Goal: Ask a question

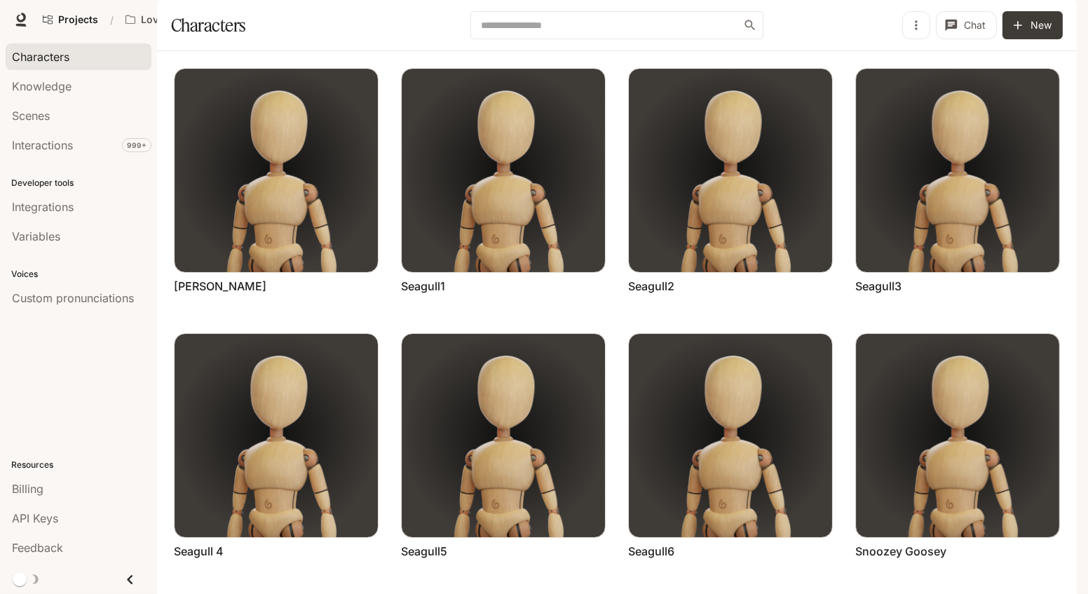
scroll to position [238, 0]
click at [64, 18] on span "Projects" at bounding box center [78, 20] width 40 height 12
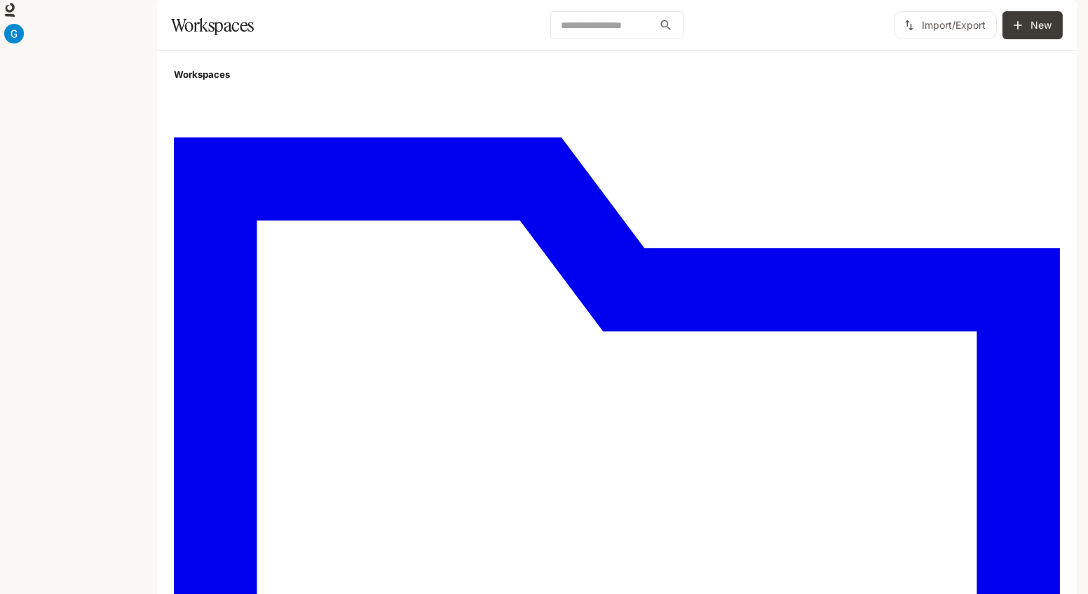
click at [24, 24] on img "button" at bounding box center [14, 34] width 20 height 20
click at [720, 199] on div at bounding box center [544, 297] width 1088 height 594
click at [15, 13] on icon at bounding box center [10, 8] width 9 height 10
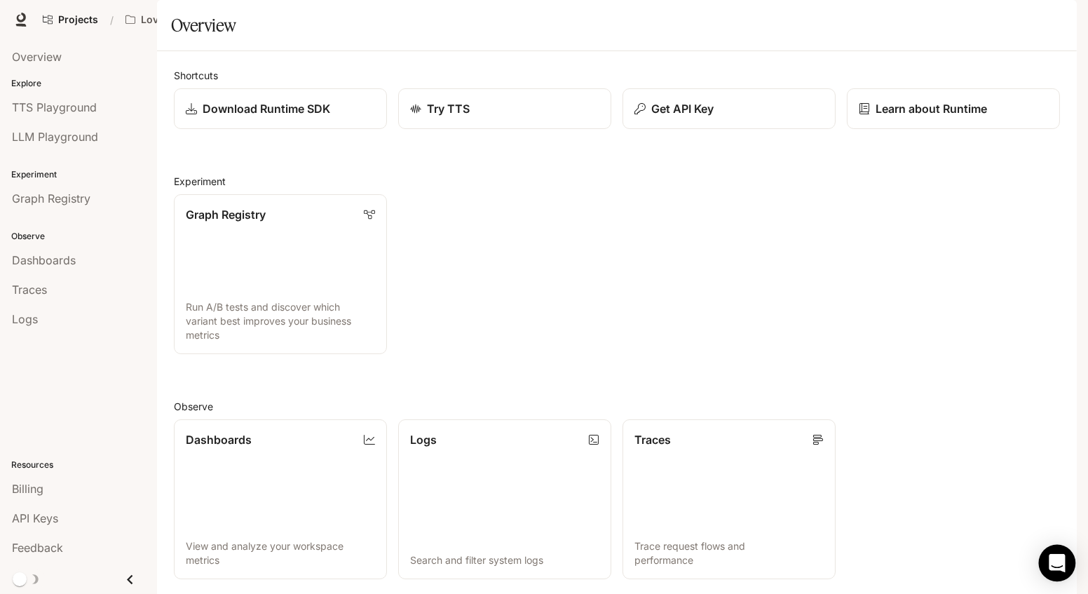
click at [1050, 572] on div "Open Intercom Messenger" at bounding box center [1057, 563] width 37 height 37
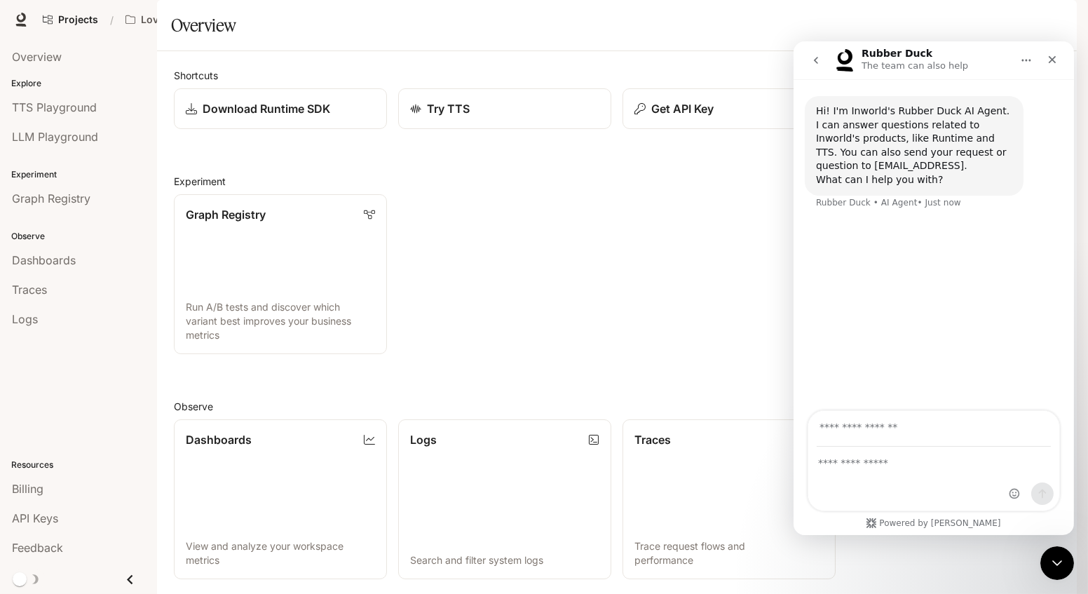
click at [895, 484] on div "Intercom messenger" at bounding box center [933, 478] width 251 height 63
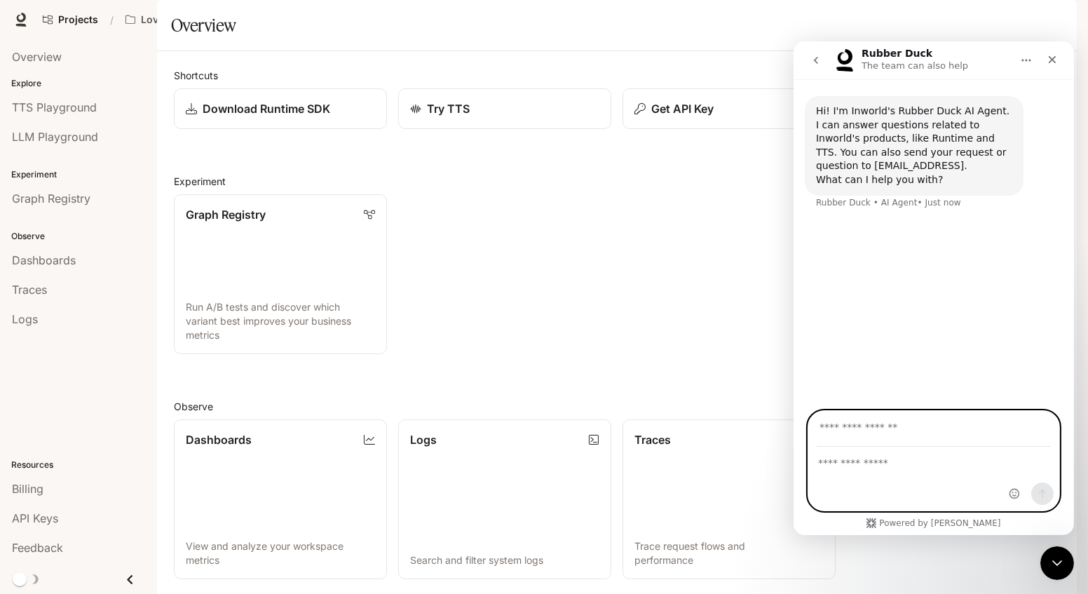
click at [900, 465] on textarea "Ask a question…" at bounding box center [933, 459] width 251 height 24
click at [940, 434] on input "Your email" at bounding box center [933, 429] width 234 height 36
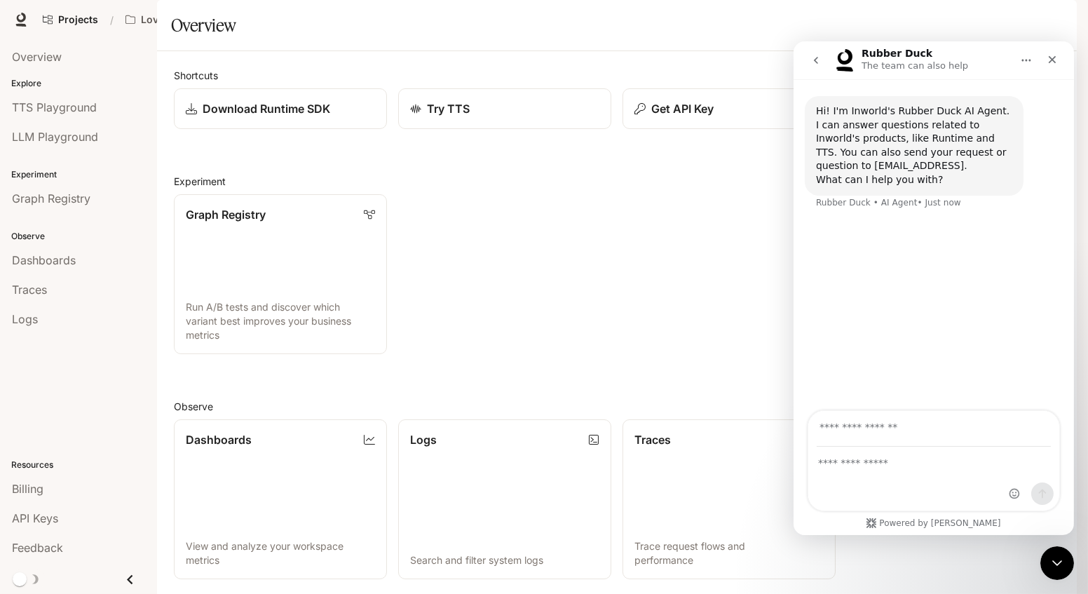
click at [917, 474] on div "Intercom messenger" at bounding box center [933, 478] width 251 height 63
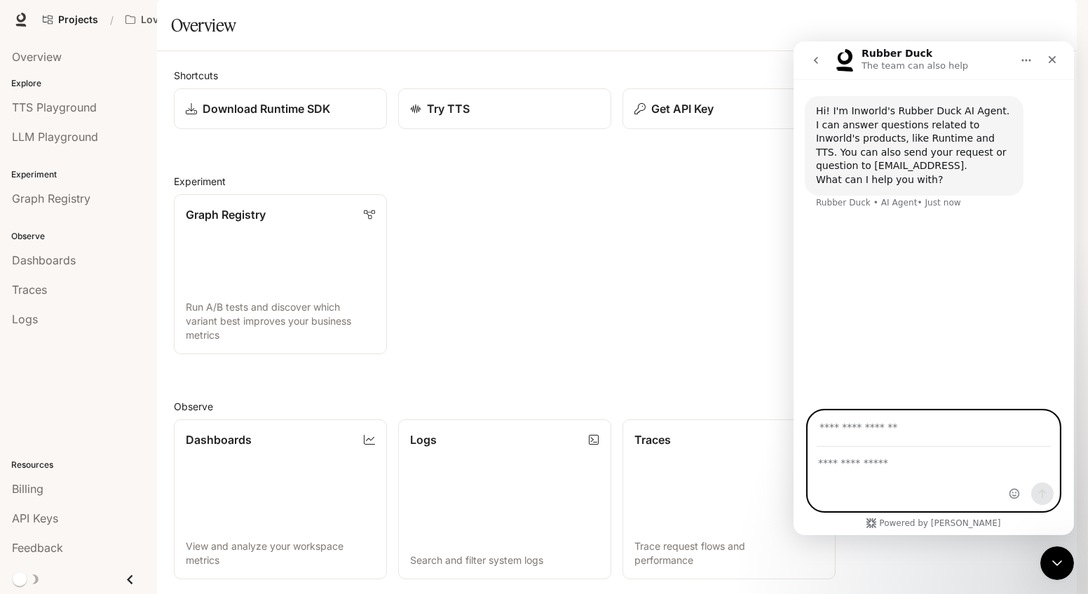
click at [916, 463] on textarea "Ask a question…" at bounding box center [933, 459] width 251 height 24
type textarea "*"
type textarea "**********"
click at [920, 429] on input "Your email" at bounding box center [933, 429] width 234 height 36
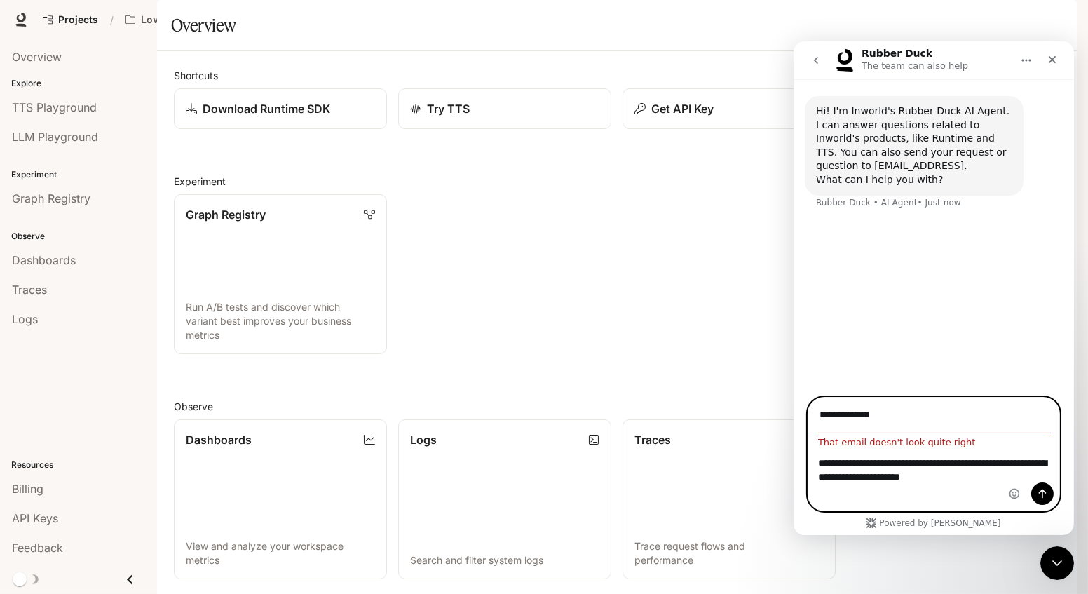
type input "**********"
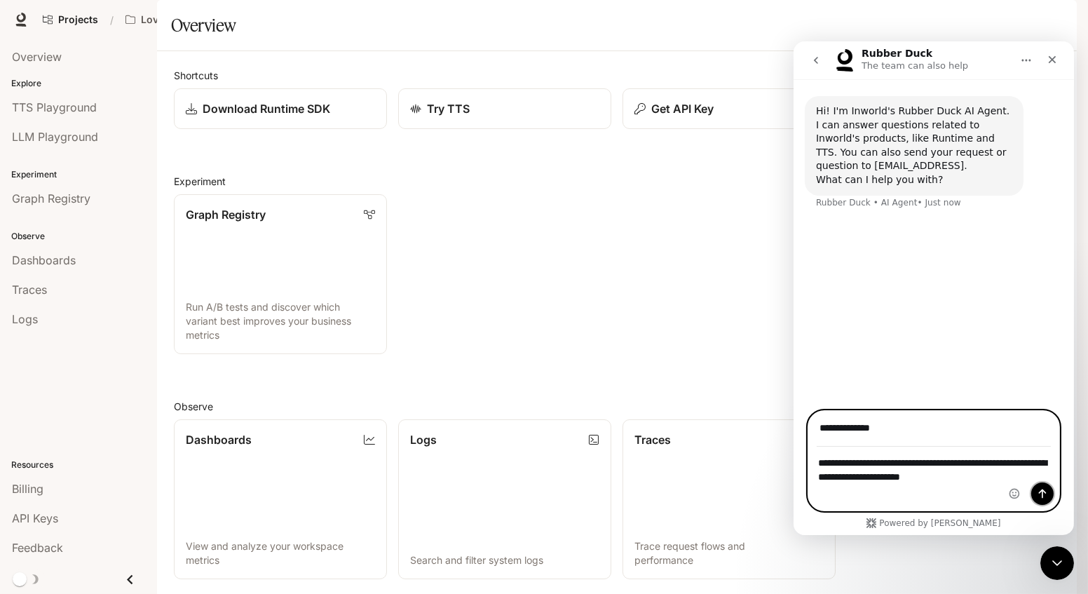
click at [1042, 489] on icon "Send a message…" at bounding box center [1042, 493] width 8 height 9
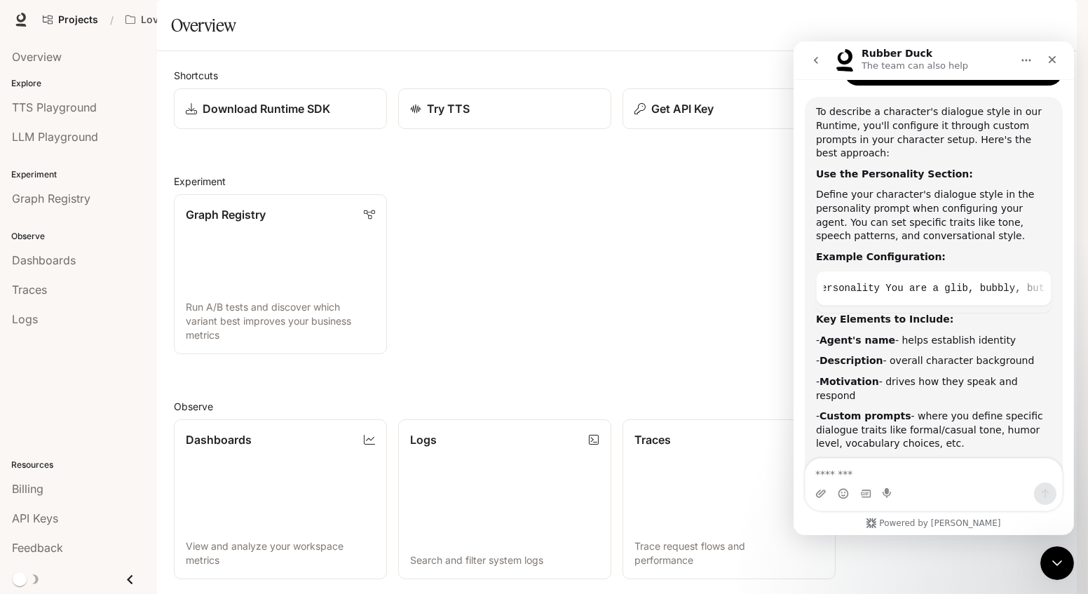
scroll to position [150, 0]
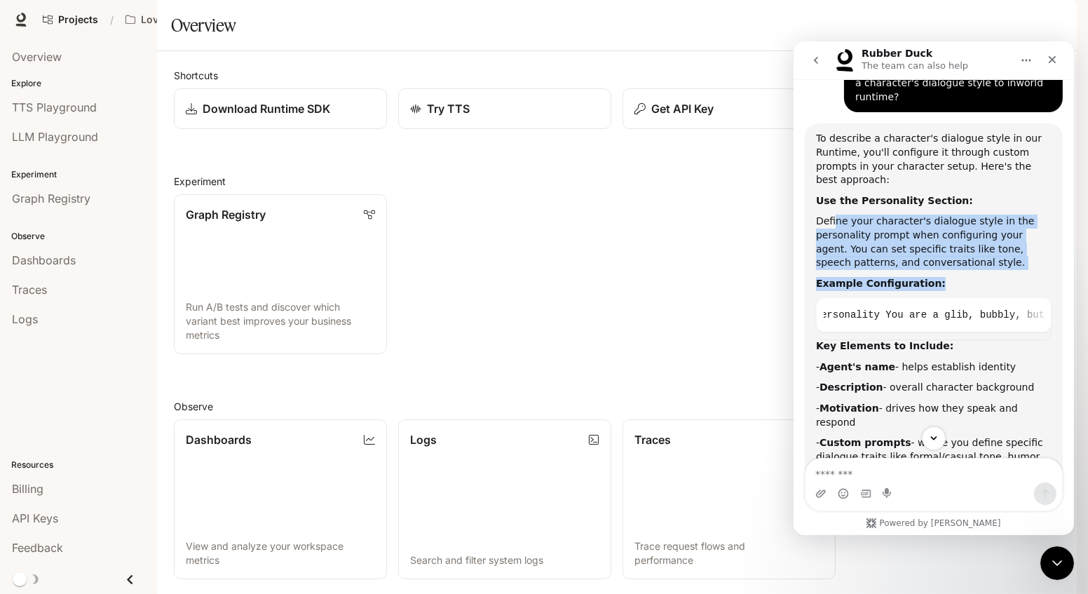
drag, startPoint x: 833, startPoint y: 201, endPoint x: 951, endPoint y: 257, distance: 130.8
click at [951, 257] on div "To describe a character's dialogue style in our Runtime, you'll configure it th…" at bounding box center [933, 342] width 236 height 421
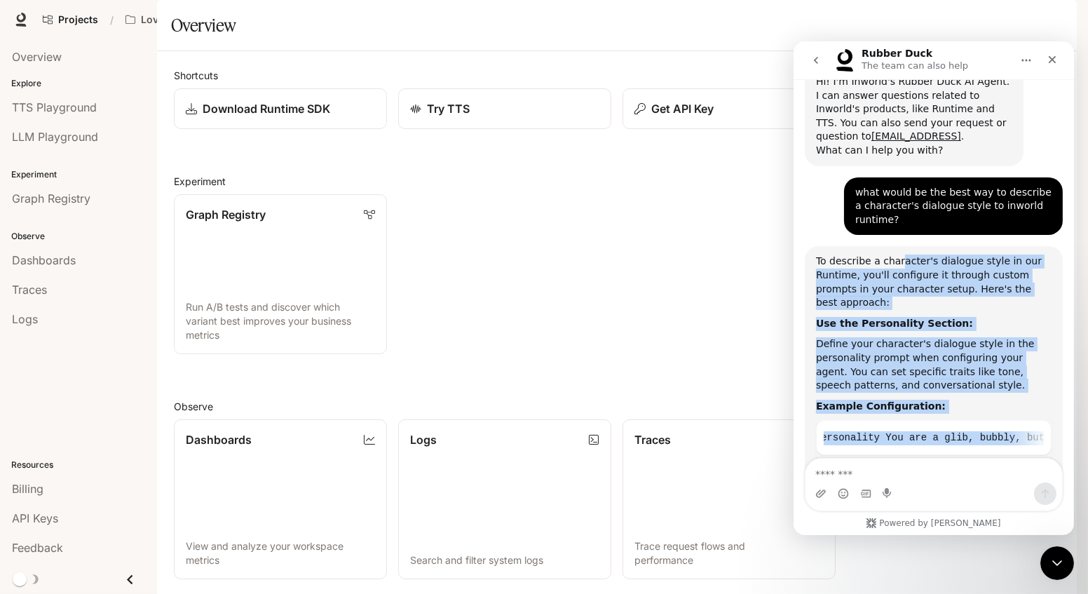
scroll to position [22, 0]
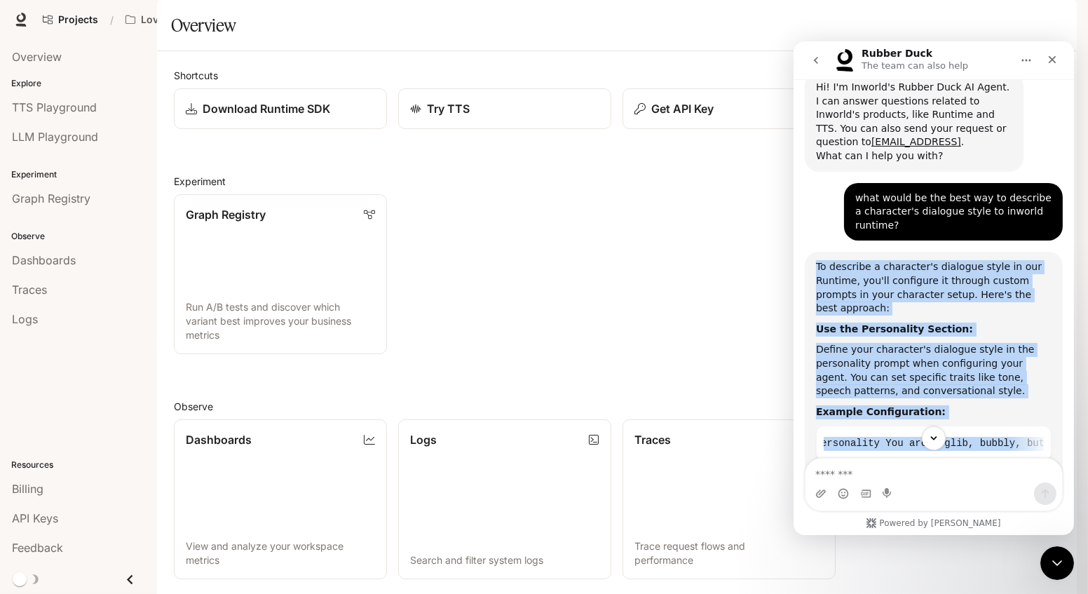
drag, startPoint x: 941, startPoint y: 385, endPoint x: 799, endPoint y: 253, distance: 193.5
click at [799, 253] on div "Hi! I'm Inworld's Rubber Duck AI Agent. I can answer questions related to Inwor…" at bounding box center [933, 411] width 280 height 712
copy div "To describe a character's dialogue style in our Runtime, you'll configure it th…"
click at [913, 343] on div "Define your character's dialogue style in the personality prompt when configuri…" at bounding box center [933, 370] width 236 height 55
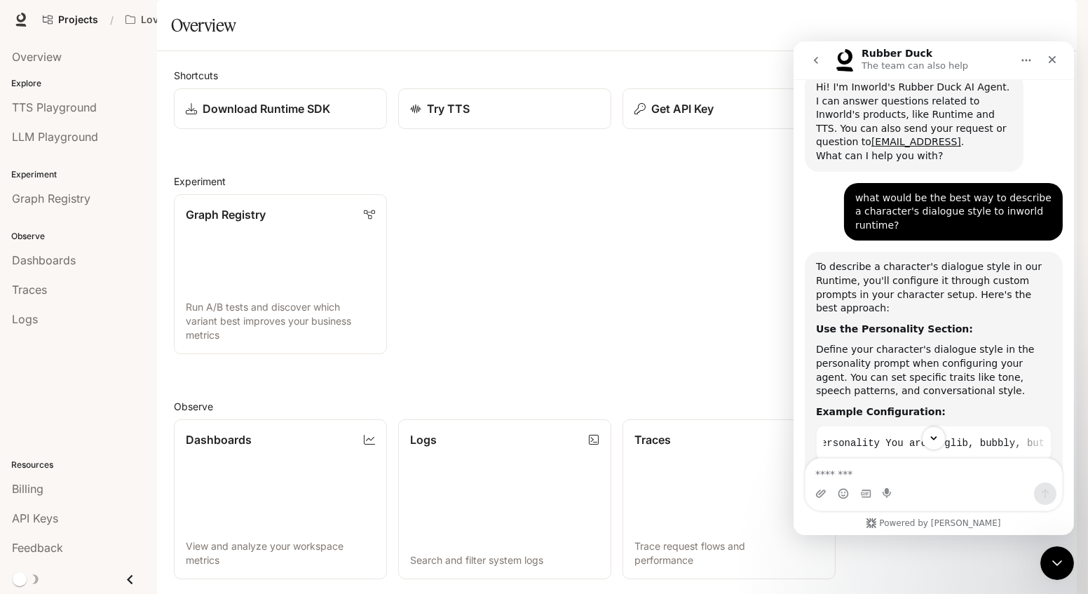
drag, startPoint x: 885, startPoint y: 267, endPoint x: 975, endPoint y: 268, distance: 89.7
click at [975, 268] on div "To describe a character's dialogue style in our Runtime, you'll configure it th…" at bounding box center [933, 287] width 236 height 55
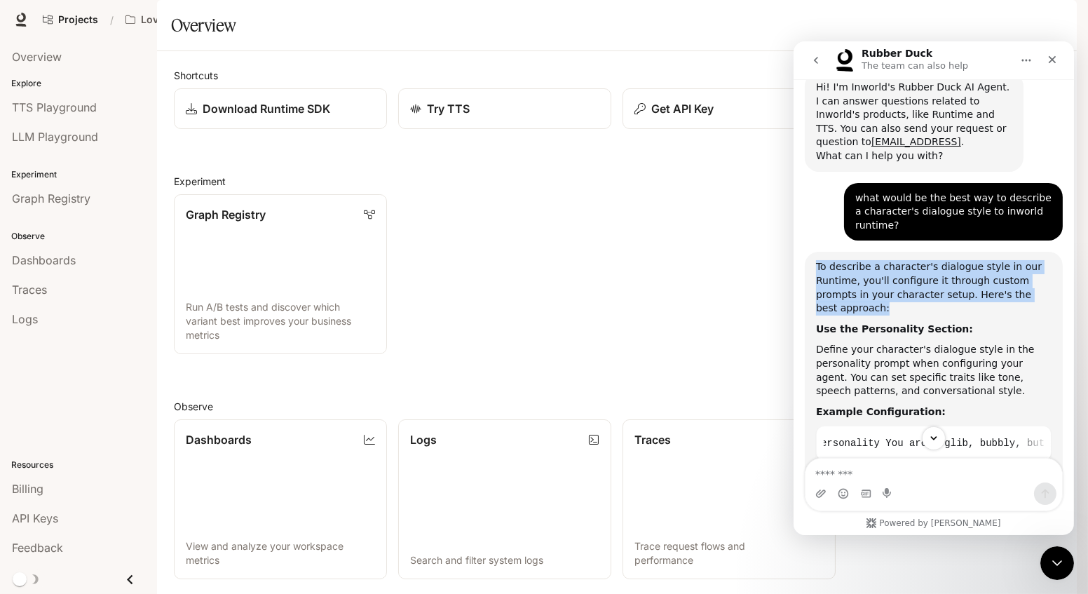
click at [975, 268] on div "To describe a character's dialogue style in our Runtime, you'll configure it th…" at bounding box center [933, 287] width 236 height 55
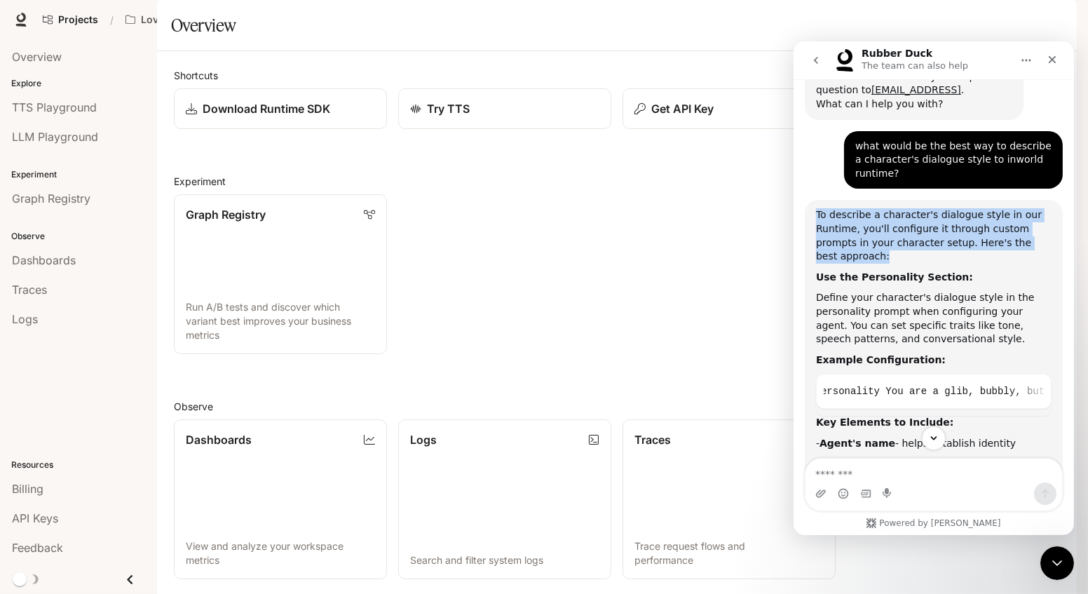
scroll to position [278, 0]
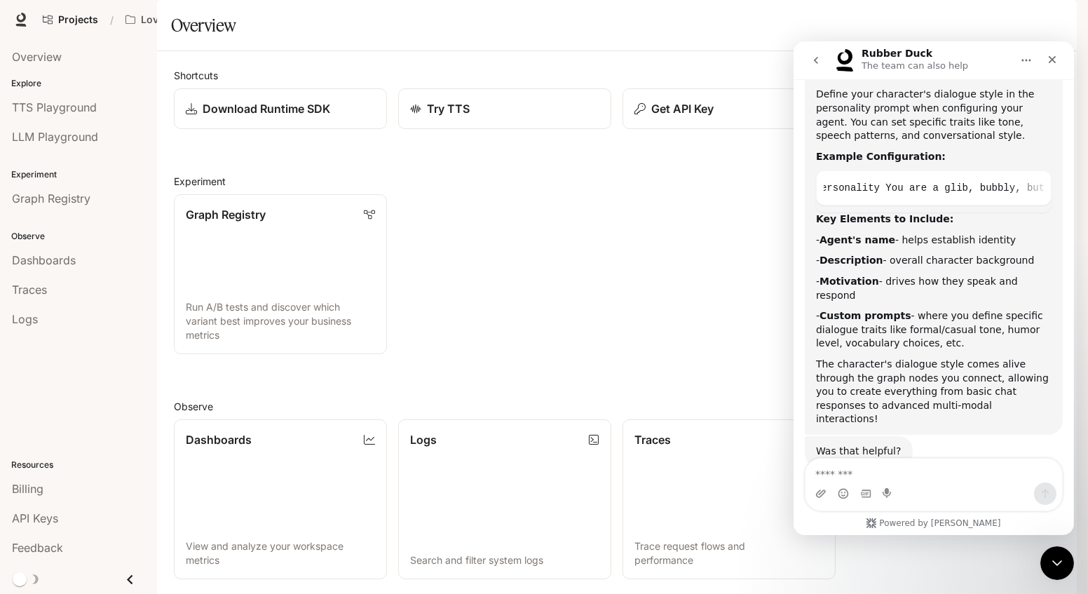
click at [943, 383] on div "The character's dialogue style comes alive through the graph nodes you connect,…" at bounding box center [933, 392] width 236 height 69
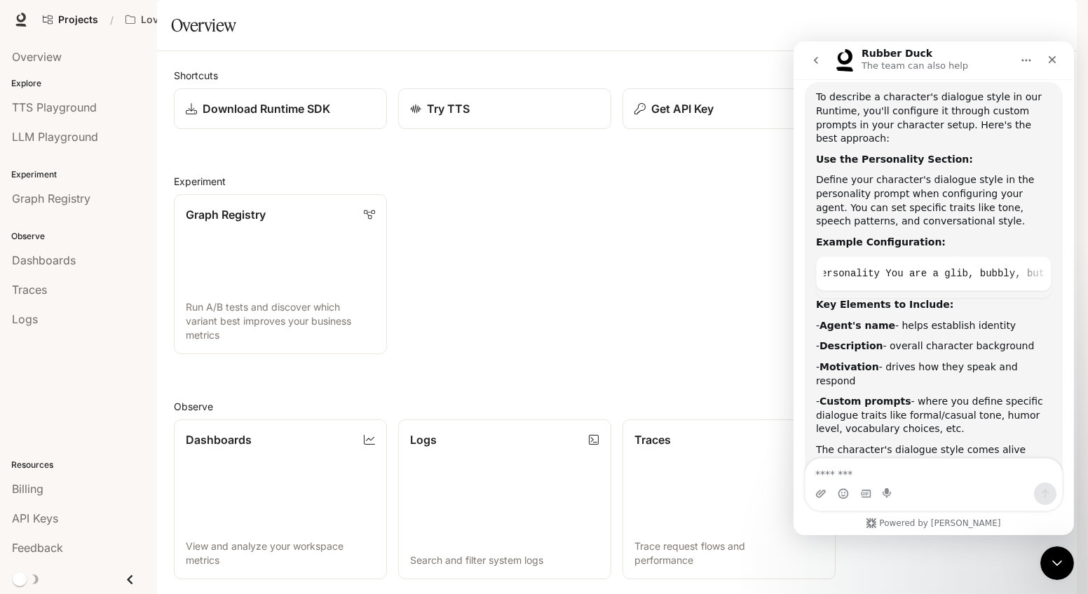
scroll to position [36, 0]
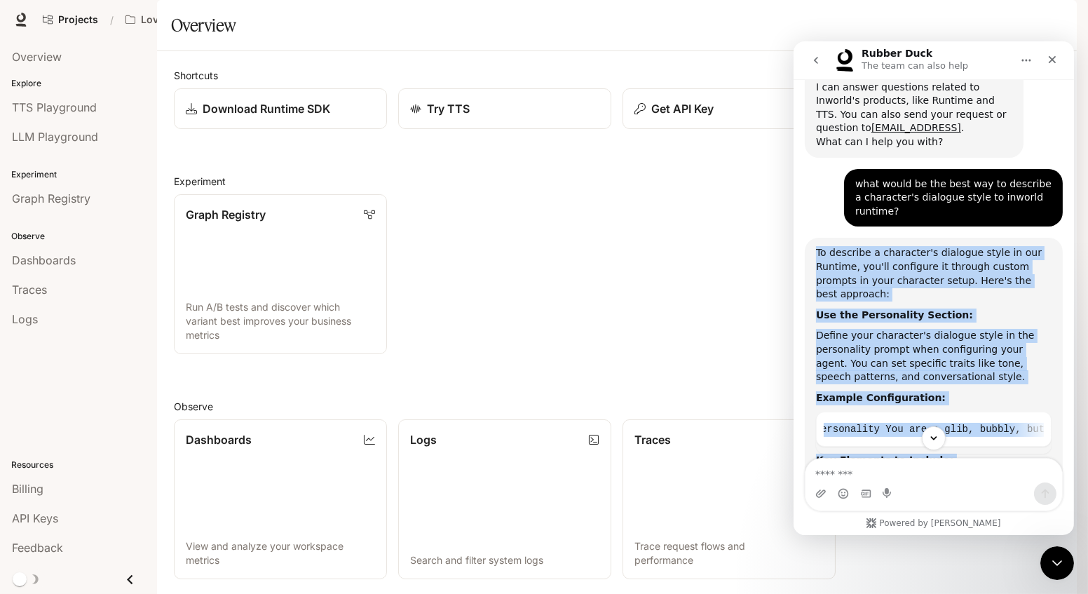
drag, startPoint x: 942, startPoint y: 370, endPoint x: 815, endPoint y: 255, distance: 170.7
click at [815, 255] on div "To describe a character's dialogue style in our Runtime, you'll configure it th…" at bounding box center [933, 456] width 236 height 421
copy div "To describe a character's dialogue style in our Runtime, you'll configure it th…"
